Goal: Communication & Community: Share content

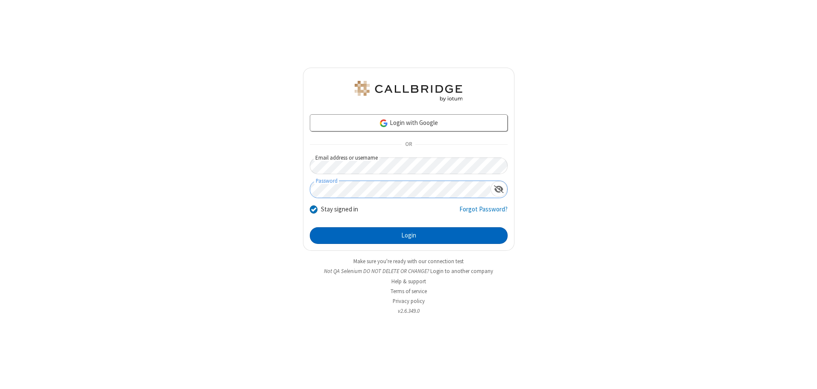
click at [409, 235] on button "Login" at bounding box center [409, 235] width 198 height 17
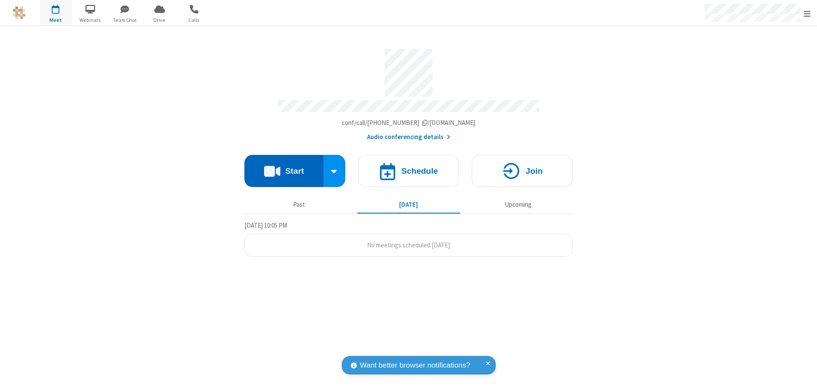
click at [284, 168] on button "Start" at bounding box center [284, 171] width 79 height 32
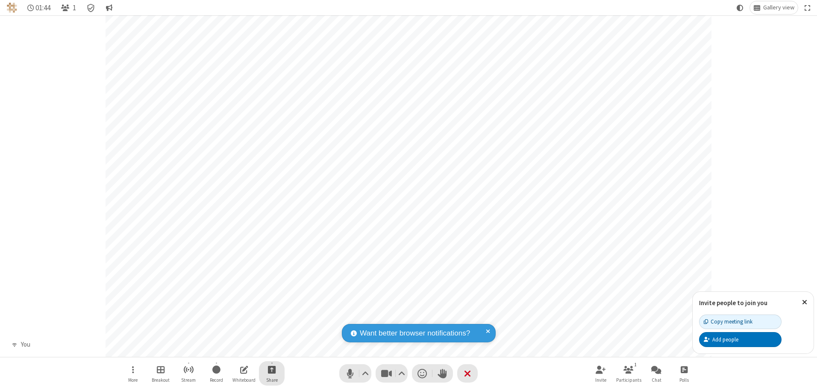
click at [272, 369] on span "Start sharing" at bounding box center [272, 369] width 8 height 11
click at [237, 333] on span "Present files & media" at bounding box center [238, 333] width 10 height 7
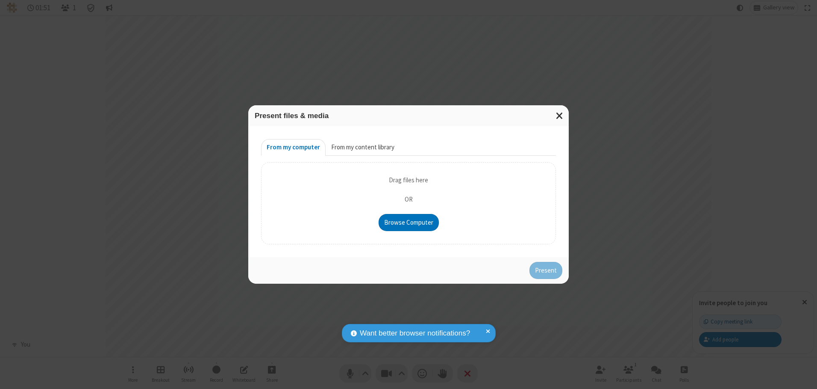
click at [362, 147] on button "From my content library" at bounding box center [363, 147] width 74 height 17
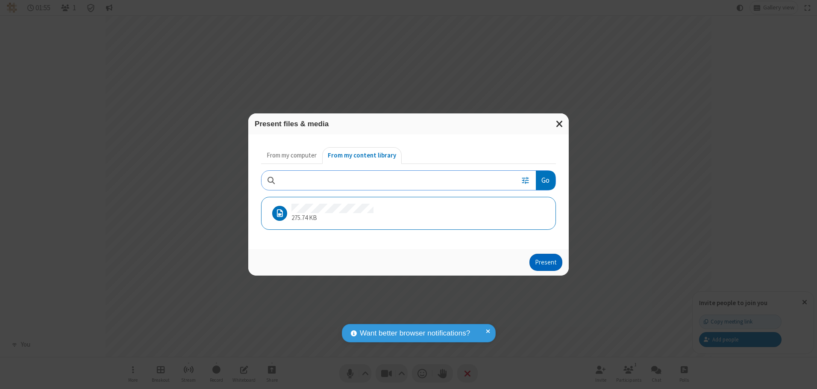
click at [547, 262] on button "Present" at bounding box center [546, 262] width 33 height 17
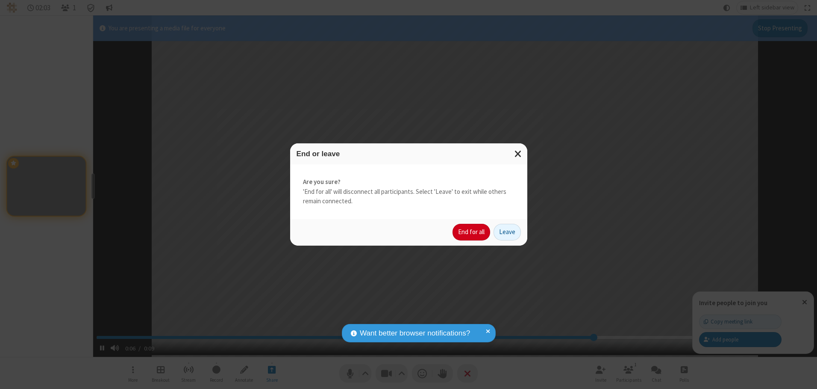
type input "7.523162"
click at [472, 232] on button "End for all" at bounding box center [472, 232] width 38 height 17
